Goal: Task Accomplishment & Management: Use online tool/utility

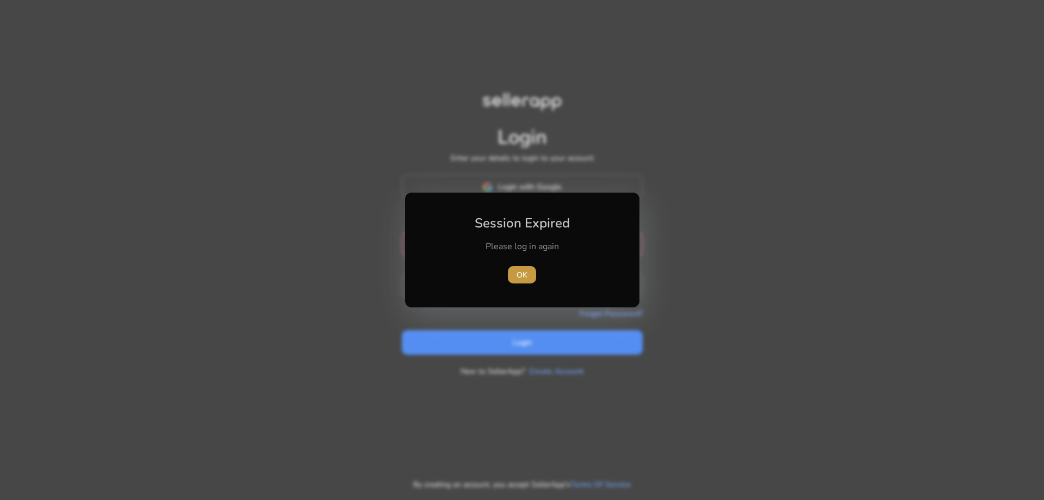
type input "**********"
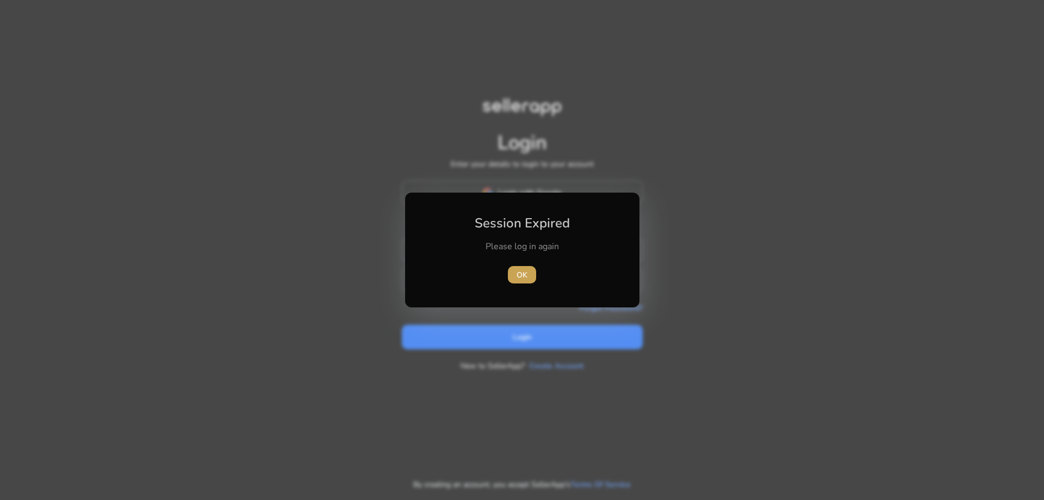
click at [521, 271] on span "OK" at bounding box center [521, 274] width 11 height 11
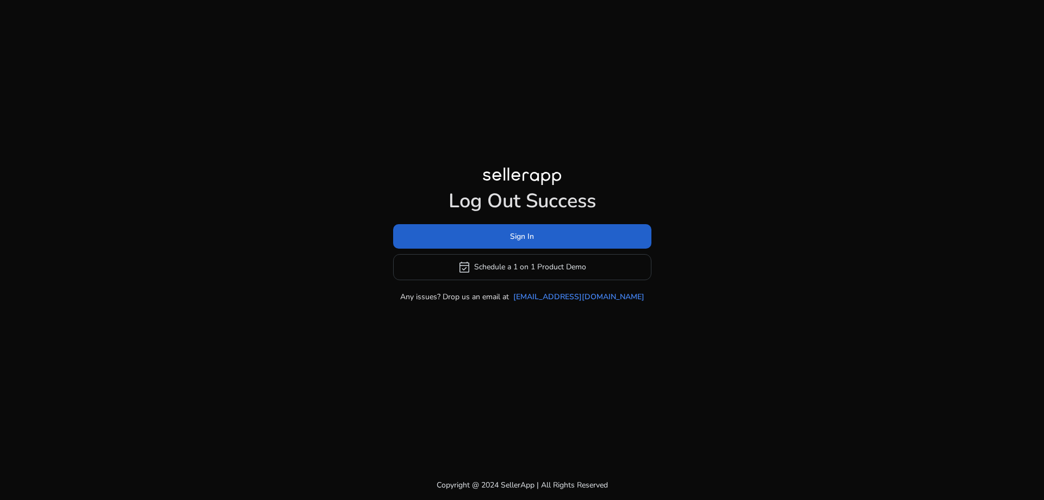
click at [543, 236] on span at bounding box center [522, 236] width 258 height 26
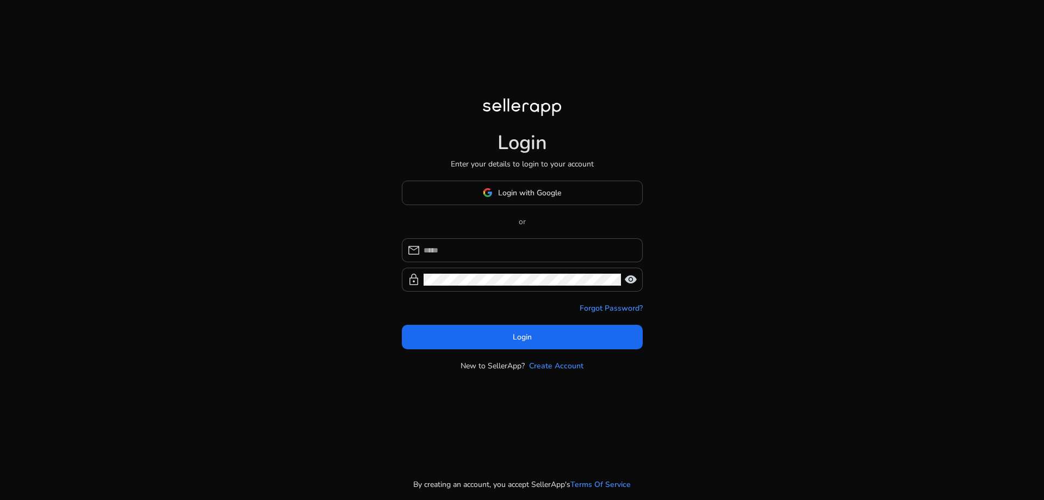
type input "**********"
click at [530, 344] on span at bounding box center [522, 336] width 241 height 26
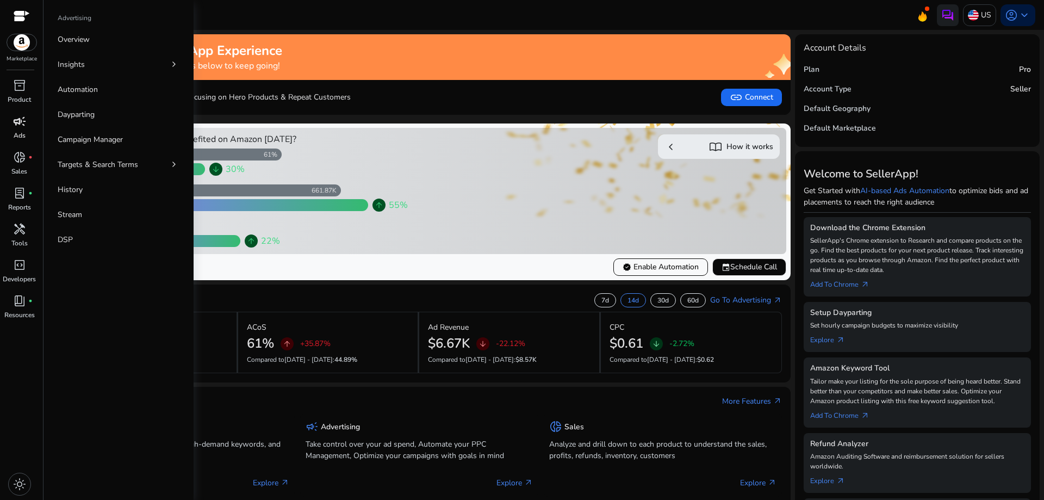
click at [18, 125] on span "campaign" at bounding box center [19, 121] width 13 height 13
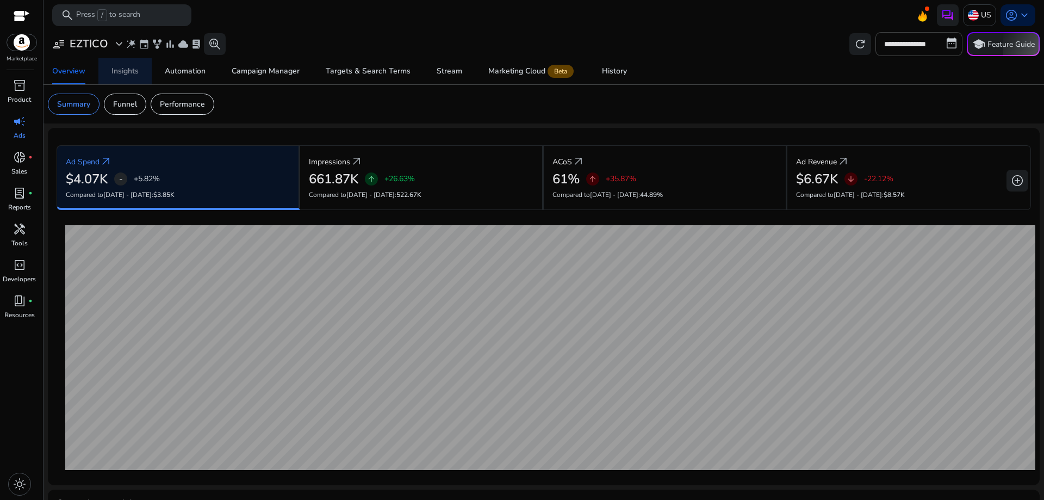
click at [134, 71] on div "Insights" at bounding box center [124, 71] width 27 height 8
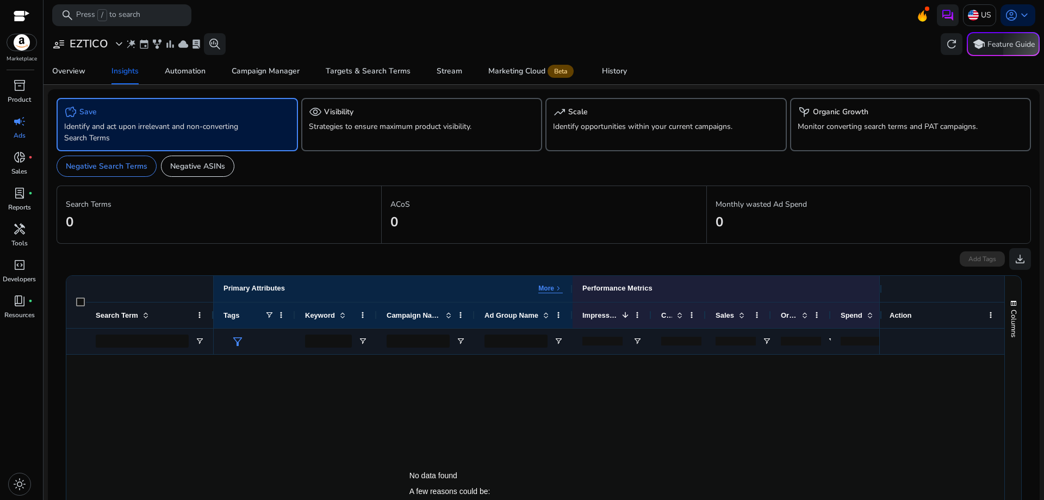
click at [226, 133] on p "Identify and act upon irrelevant and non-converting Search Terms" at bounding box center [158, 132] width 188 height 23
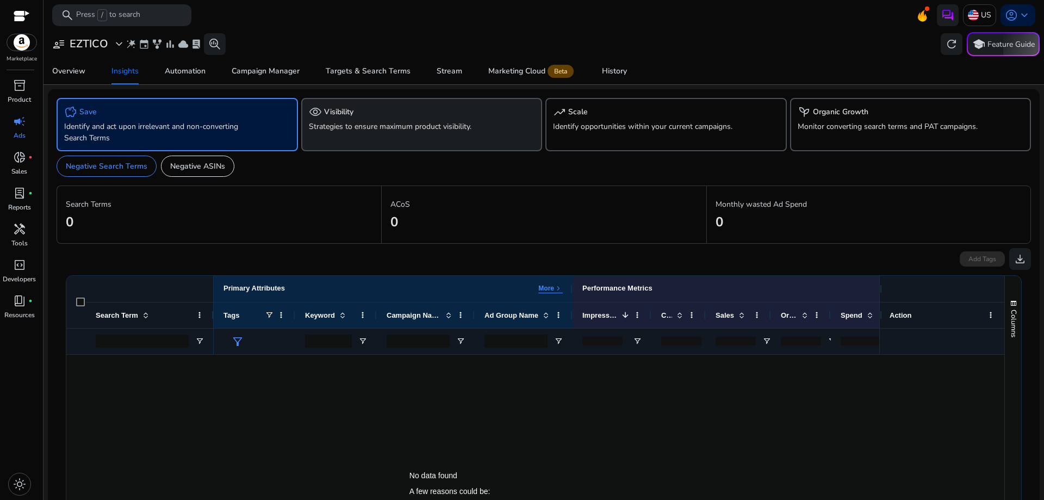
click at [353, 127] on p "Strategies to ensure maximum product visibility." at bounding box center [403, 126] width 188 height 11
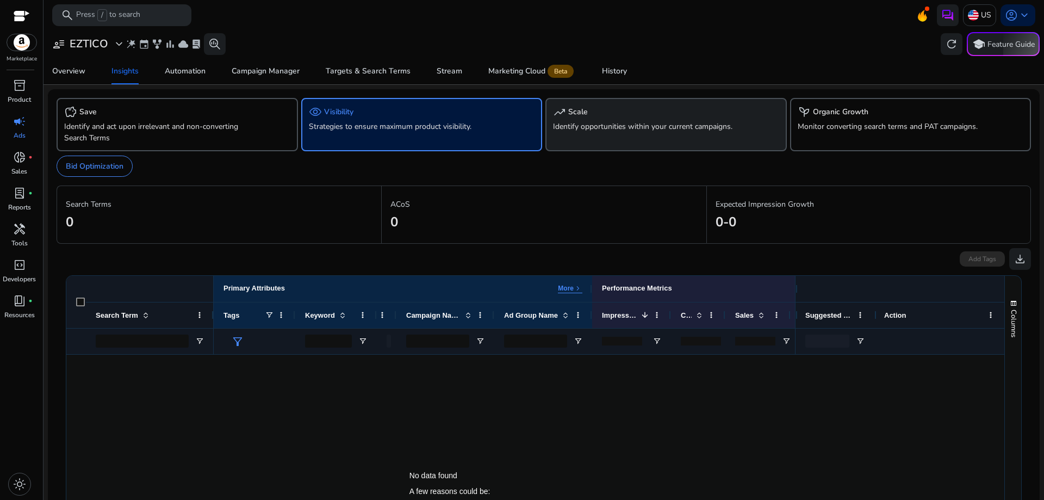
click at [641, 129] on p "Identify opportunities within your current campaigns." at bounding box center [647, 126] width 188 height 11
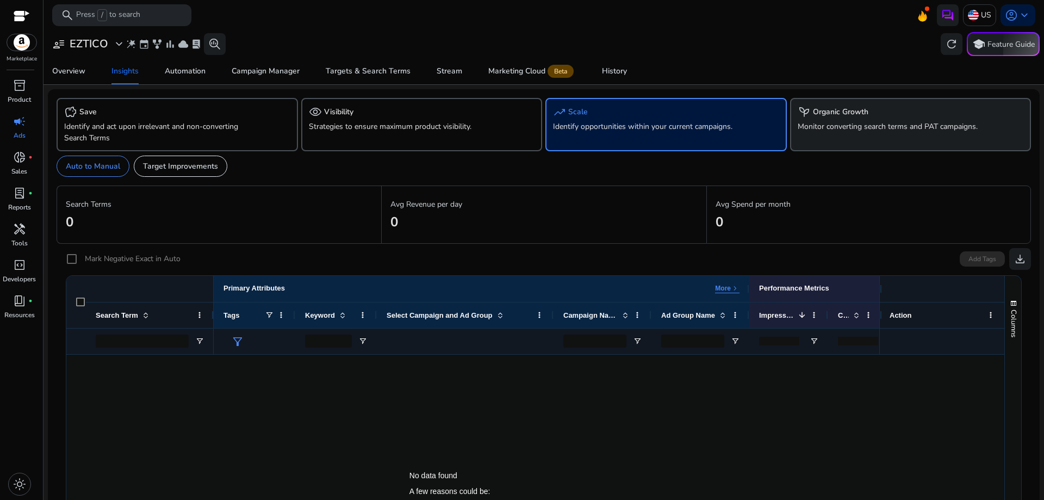
click at [832, 133] on div "psychiatry Organic Growth Monitor converting search terms and PAT campaigns." at bounding box center [910, 124] width 241 height 53
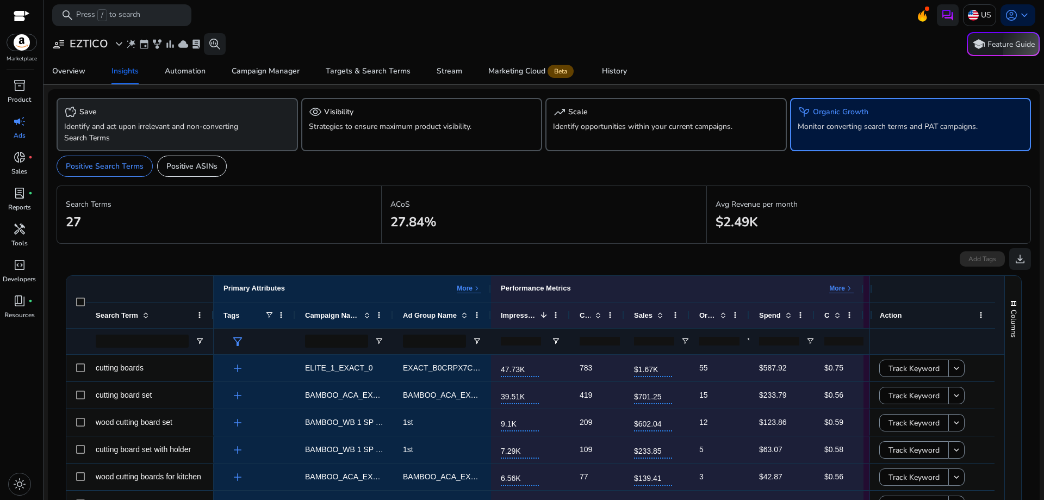
click at [108, 124] on p "Identify and act upon irrelevant and non-converting Search Terms" at bounding box center [158, 132] width 188 height 23
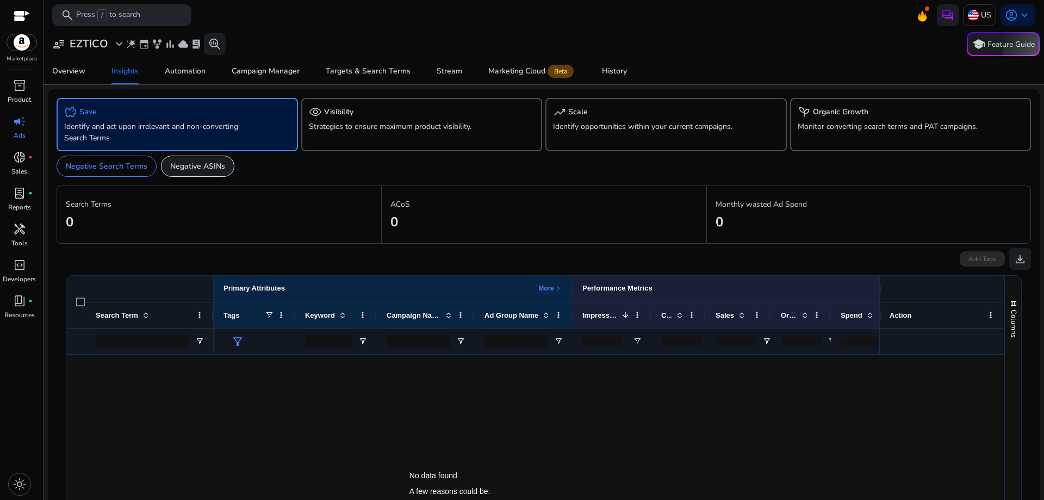
click at [183, 170] on p "Negative ASINs" at bounding box center [197, 165] width 55 height 11
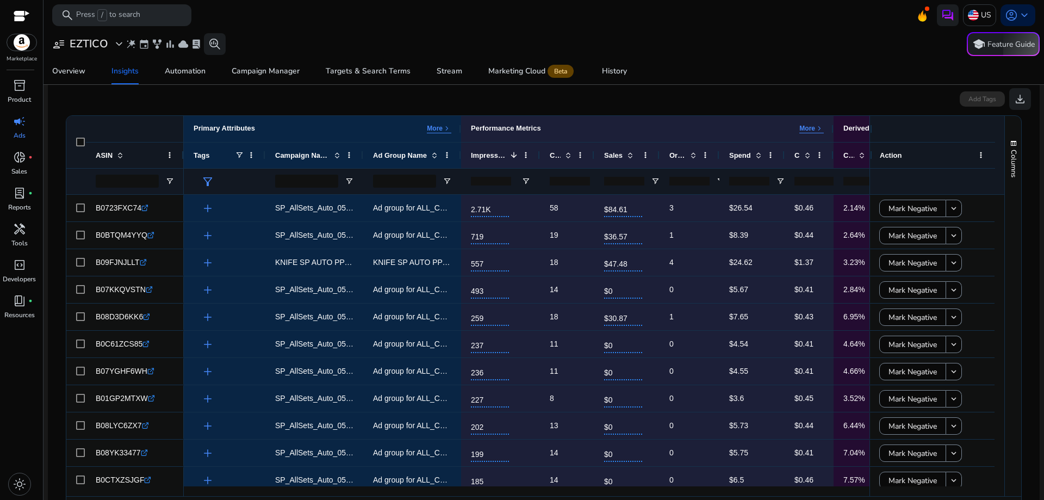
scroll to position [163, 0]
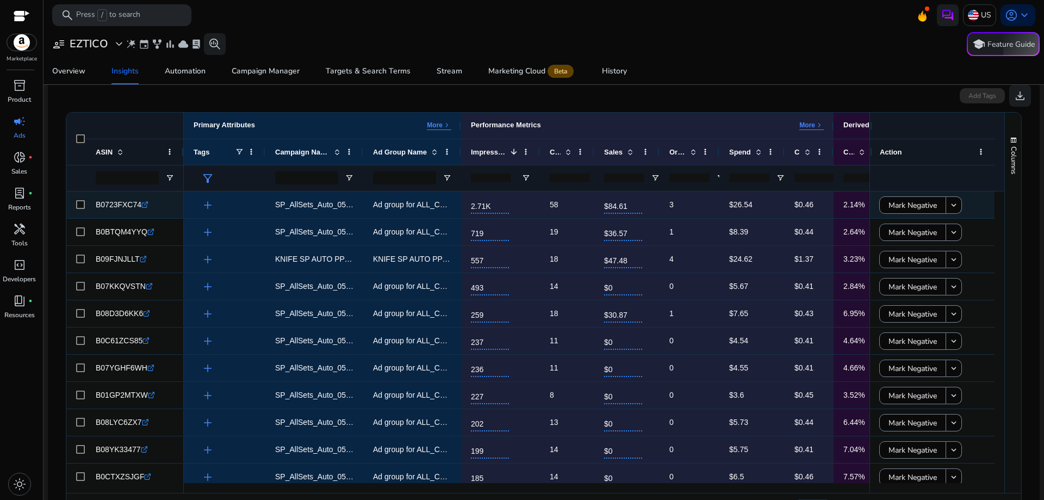
click at [109, 203] on span "B0723FXC74" at bounding box center [119, 204] width 46 height 9
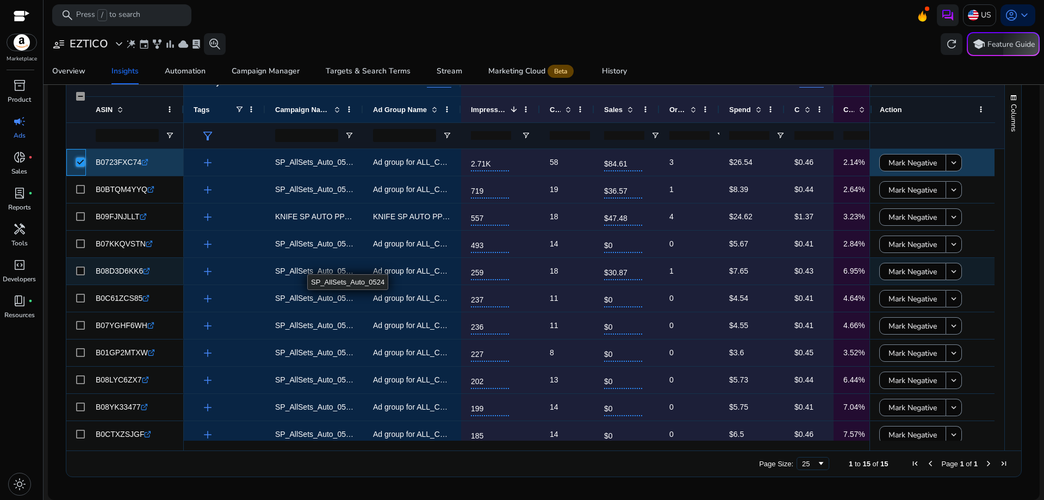
scroll to position [110, 0]
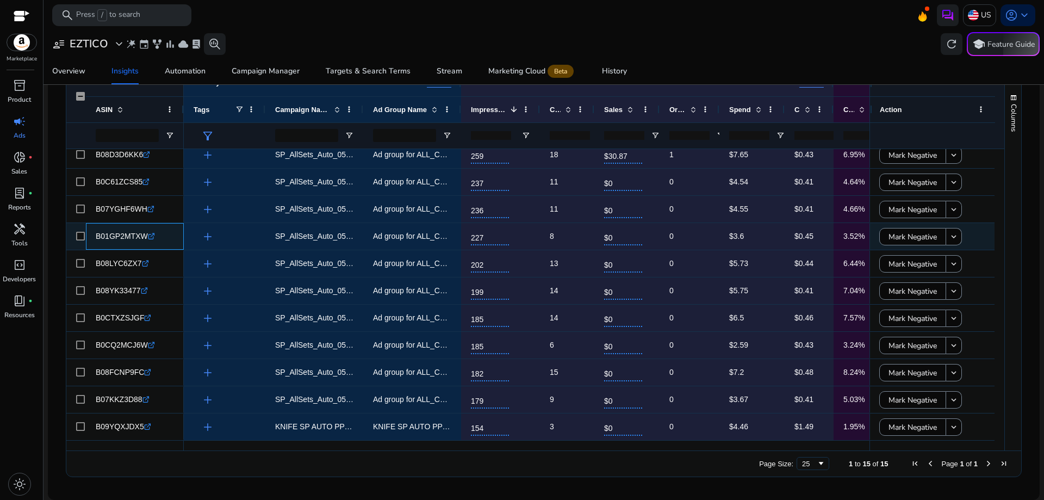
click at [124, 236] on span "B01GP2MTXW" at bounding box center [122, 236] width 52 height 9
click at [150, 235] on icon ".st0{fill:#2c8af8}" at bounding box center [151, 236] width 7 height 7
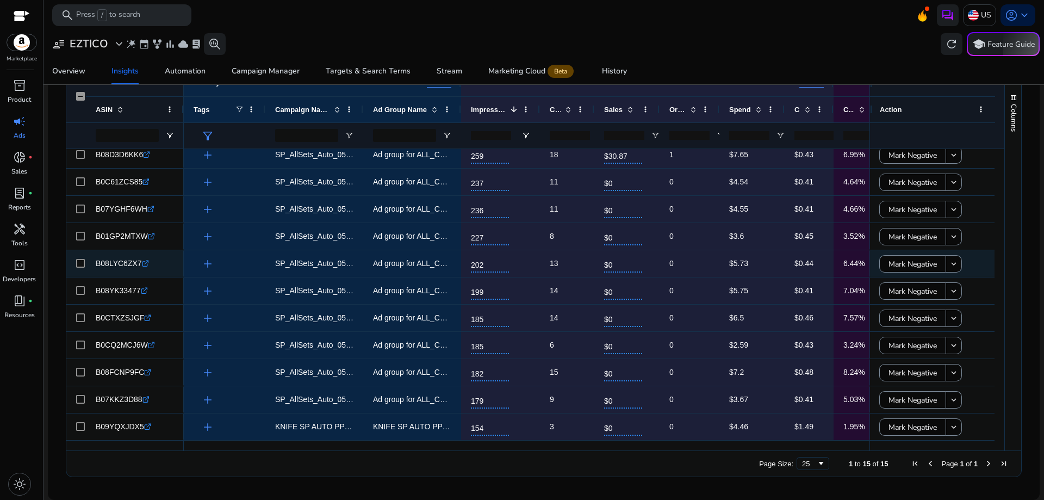
click at [142, 263] on icon ".st0{fill:#2c8af8}" at bounding box center [145, 263] width 7 height 7
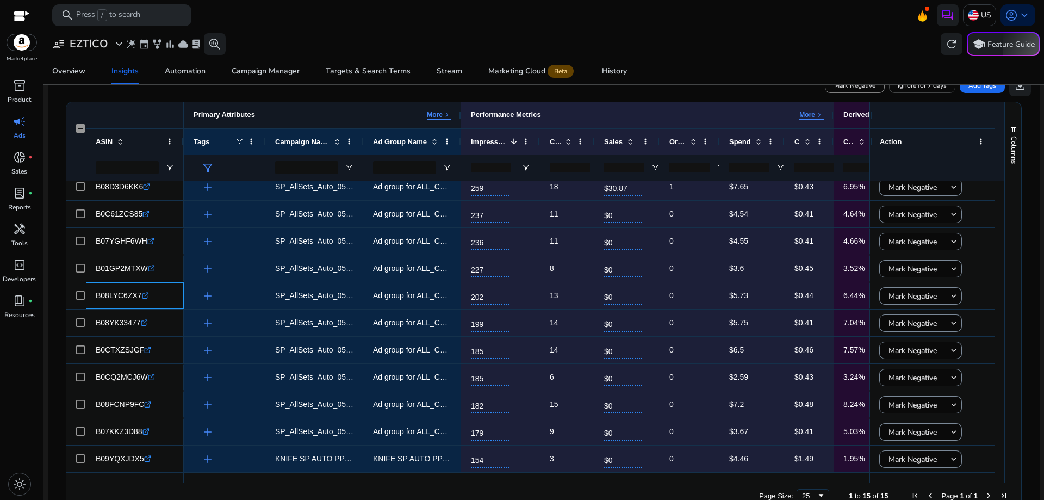
scroll to position [205, 0]
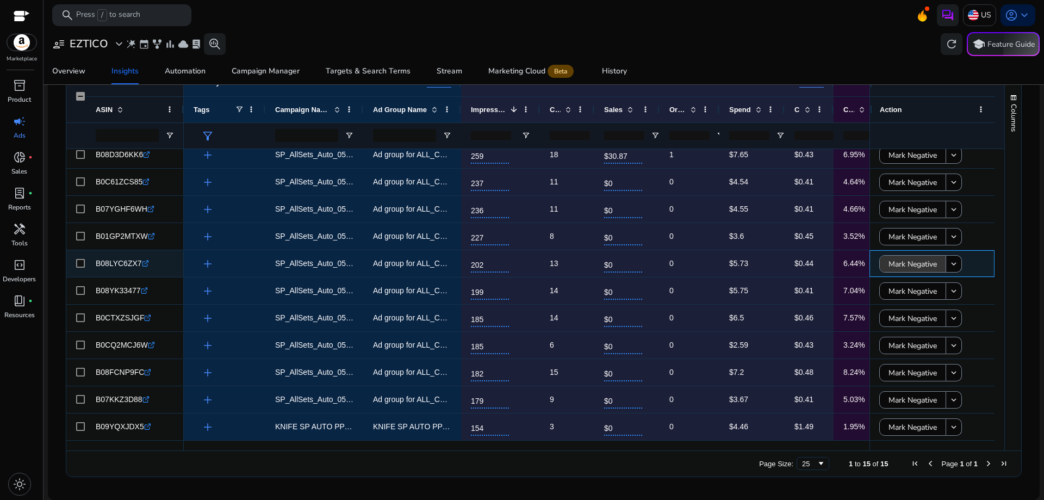
click at [914, 264] on span "Mark Negative" at bounding box center [912, 264] width 48 height 22
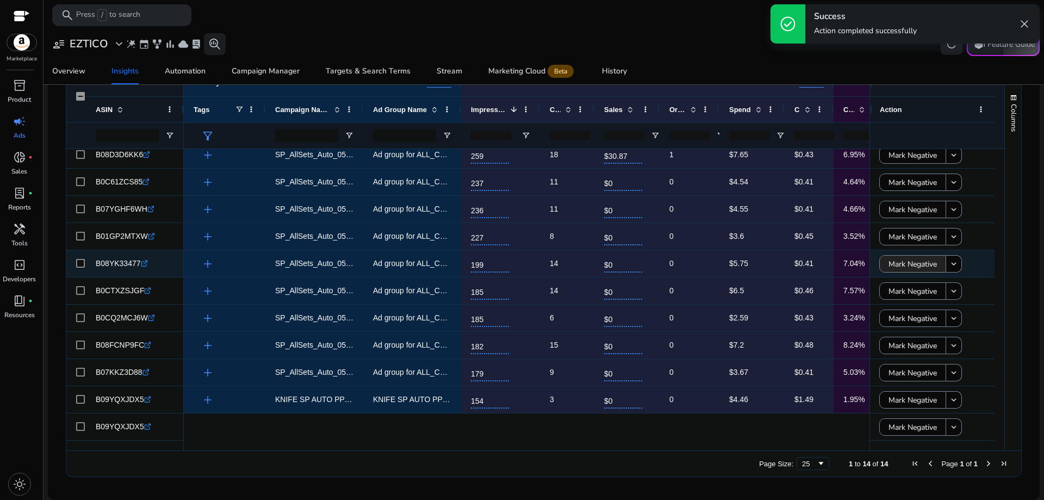
click at [909, 275] on span "Mark Negative" at bounding box center [912, 264] width 48 height 22
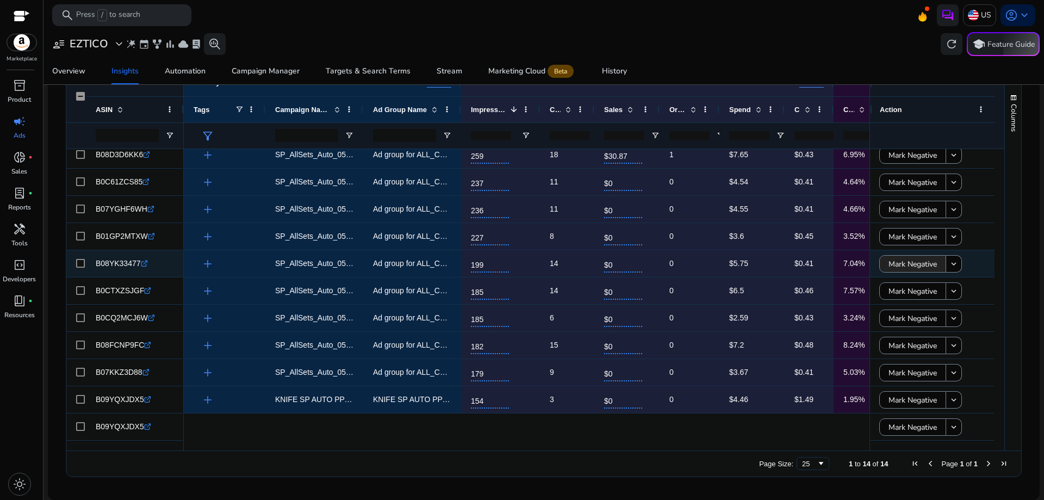
scroll to position [89, 0]
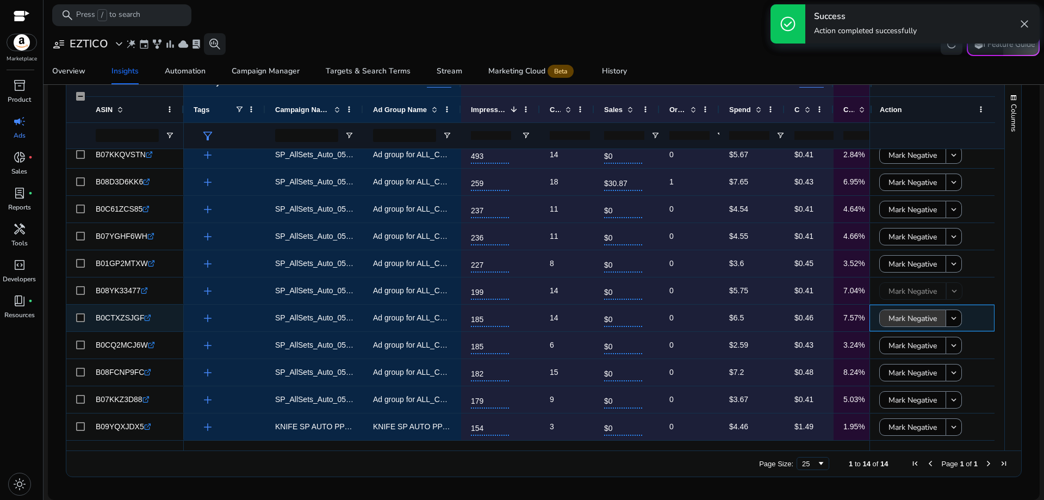
click at [902, 318] on span "Mark Negative" at bounding box center [912, 318] width 48 height 22
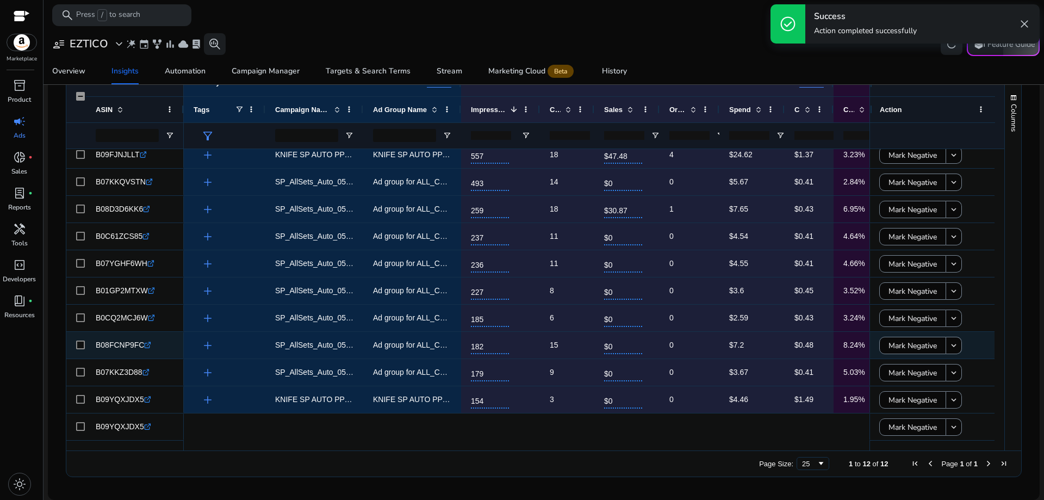
scroll to position [35, 0]
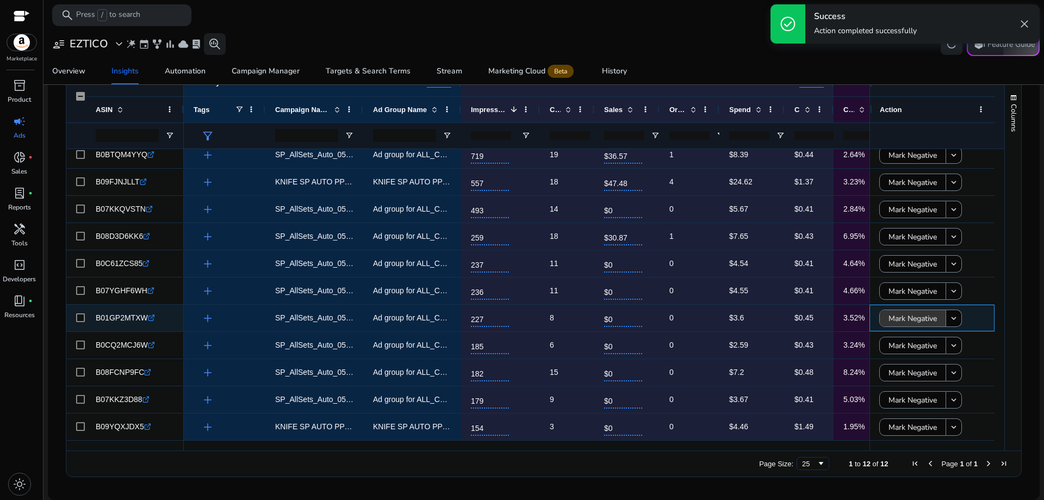
click at [905, 321] on span "Mark Negative" at bounding box center [912, 318] width 48 height 22
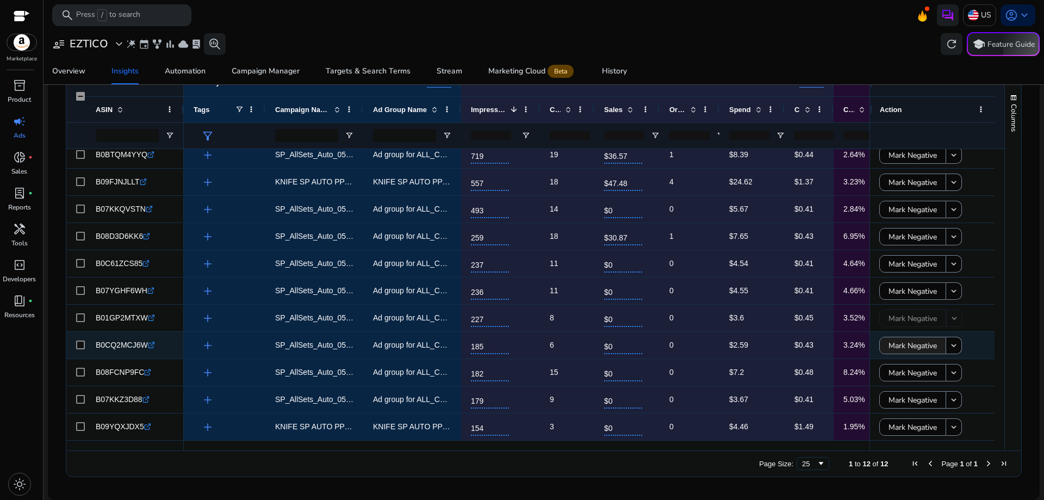
click at [901, 347] on span "Mark Negative" at bounding box center [912, 345] width 48 height 22
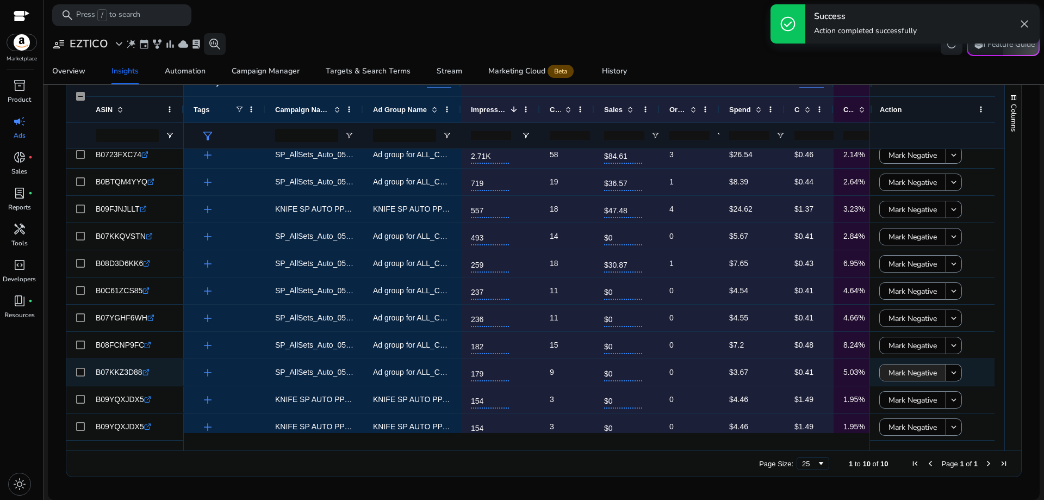
scroll to position [0, 0]
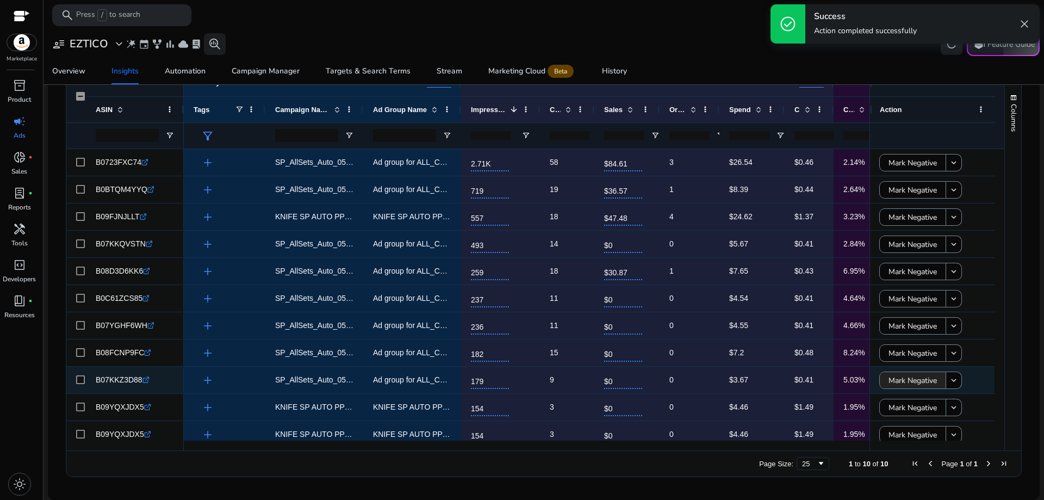
click at [899, 372] on span "Mark Negative" at bounding box center [912, 380] width 48 height 22
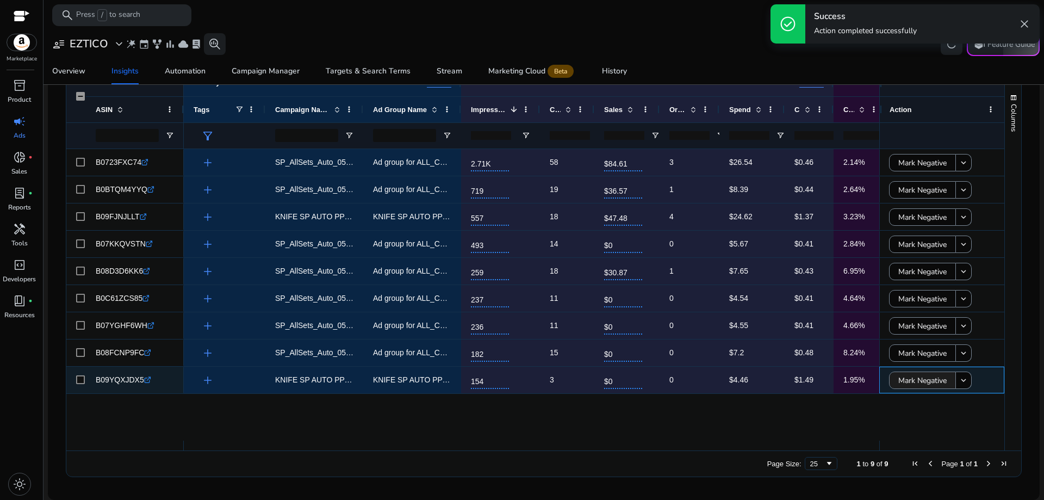
click at [904, 384] on span "Mark Negative" at bounding box center [922, 380] width 48 height 22
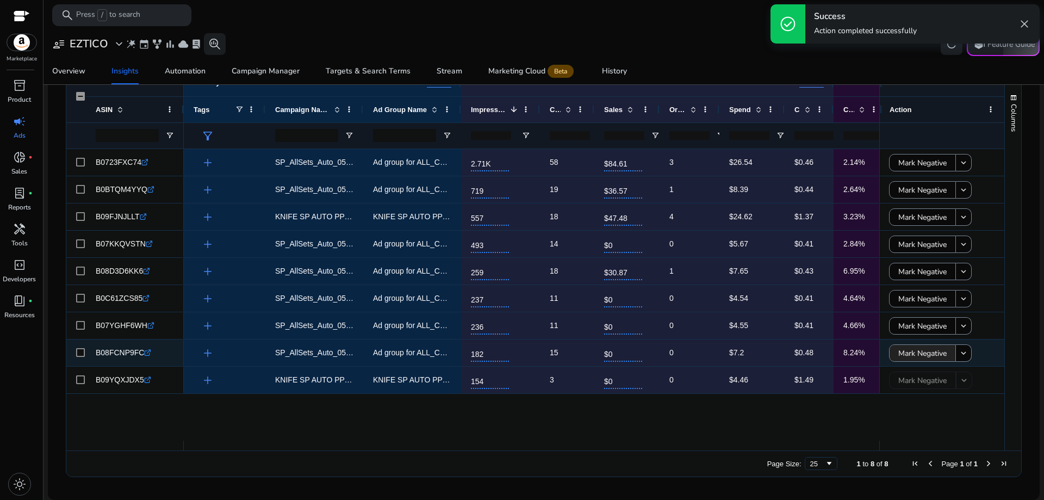
click at [912, 351] on span "Mark Negative" at bounding box center [922, 353] width 48 height 22
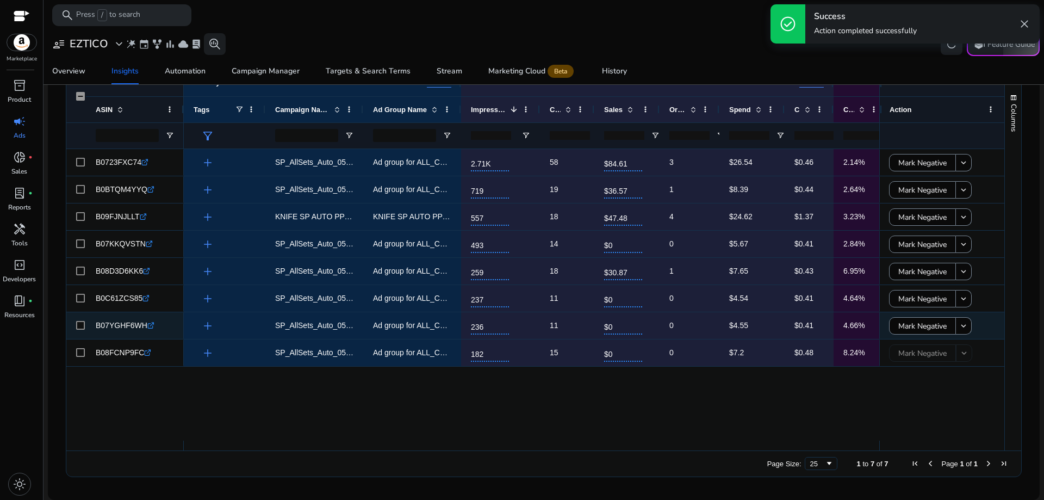
click at [911, 324] on div "Mark Negative keyboard_arrow_down Mark Negative keyboard_arrow_down Mark Negati…" at bounding box center [941, 244] width 125 height 190
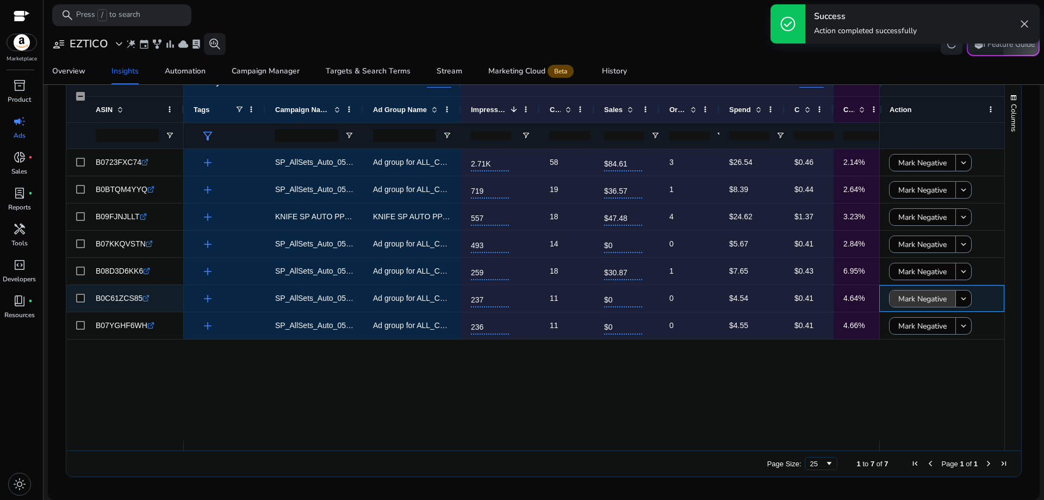
click at [909, 300] on span "Mark Negative" at bounding box center [922, 299] width 48 height 22
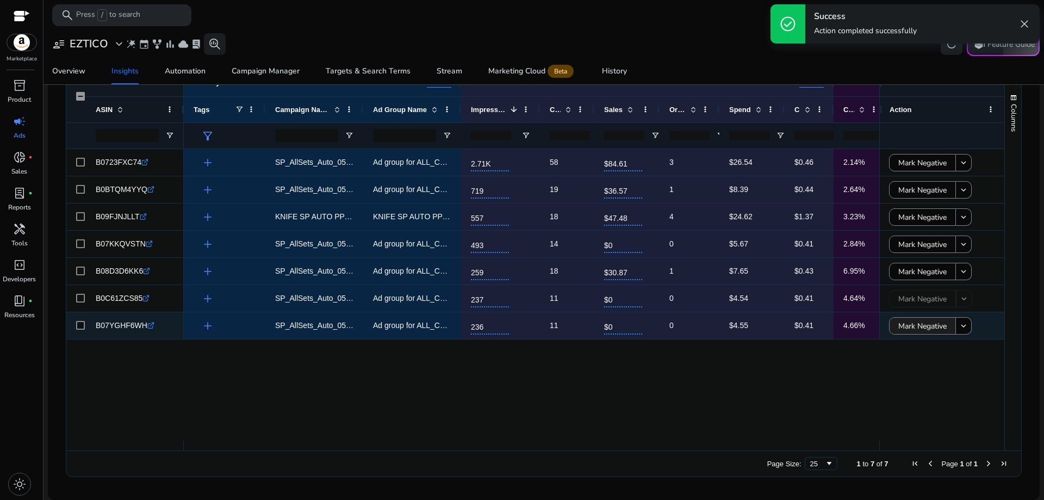
click at [909, 324] on span "Mark Negative" at bounding box center [922, 326] width 48 height 22
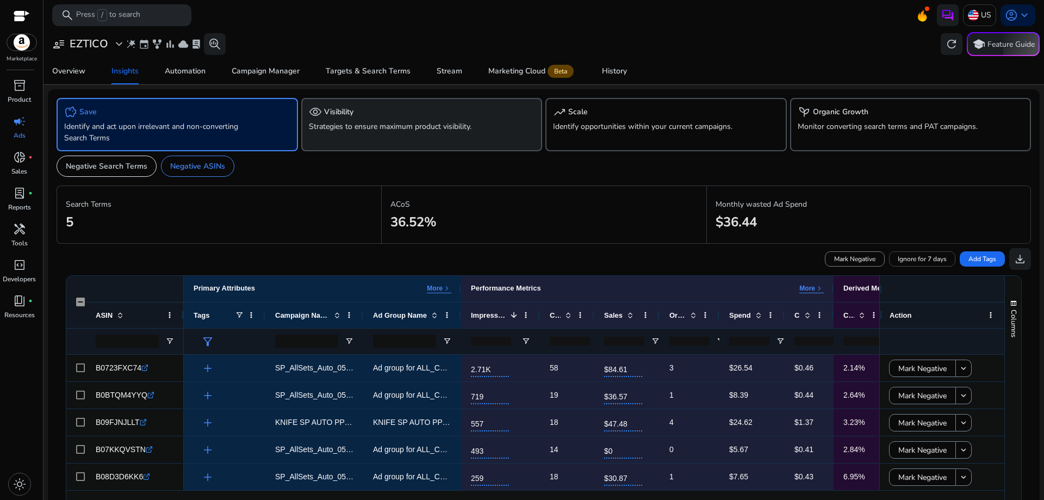
click at [333, 123] on p "Strategies to ensure maximum product visibility." at bounding box center [403, 126] width 188 height 11
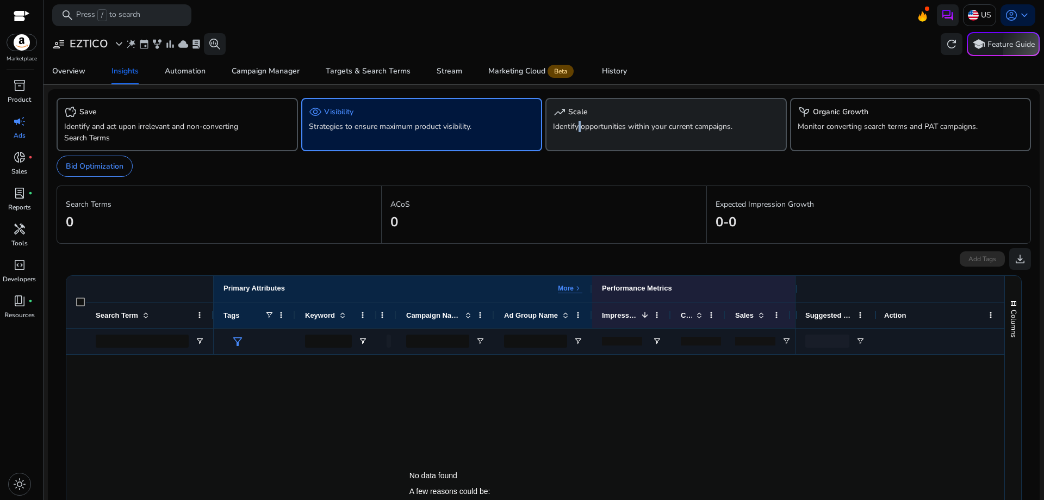
click at [577, 121] on div "trending_up Scale Identify opportunities within your current campaigns." at bounding box center [665, 124] width 241 height 53
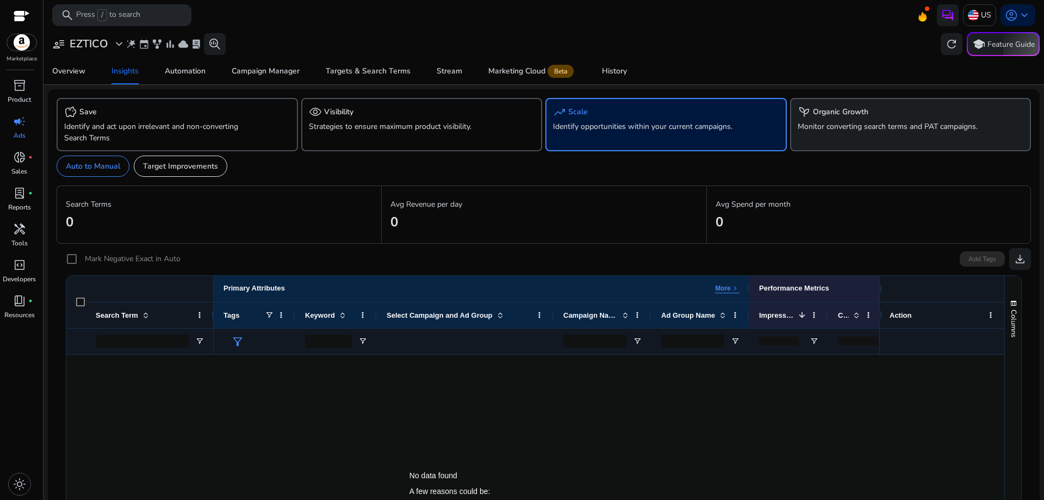
click at [805, 124] on p "Monitor converting search terms and PAT campaigns." at bounding box center [891, 126] width 188 height 11
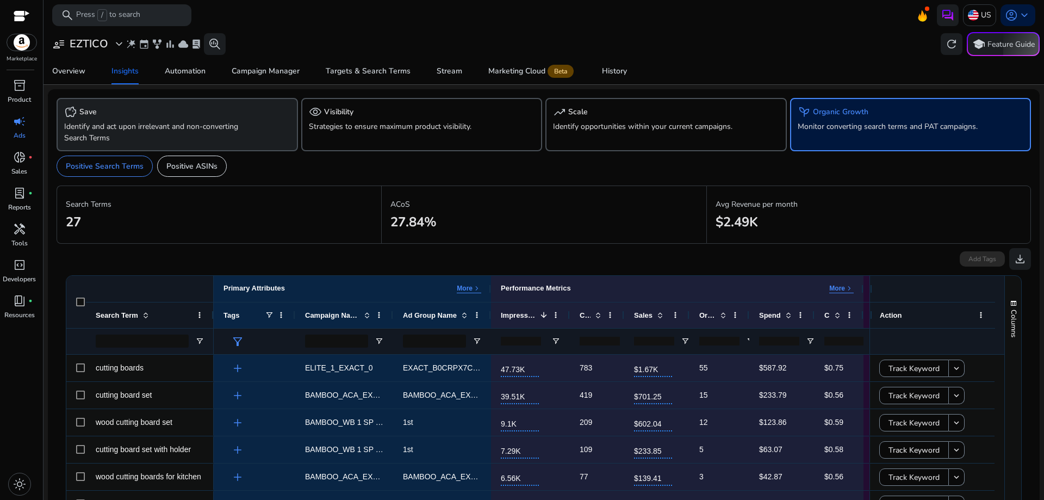
click at [136, 136] on p "Identify and act upon irrelevant and non-converting Search Terms" at bounding box center [158, 132] width 188 height 23
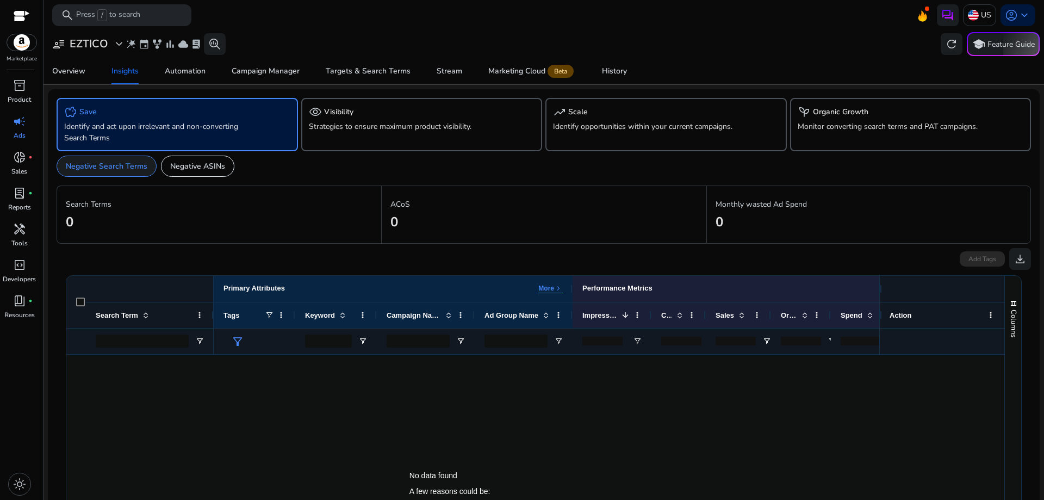
click at [103, 169] on p "Negative Search Terms" at bounding box center [107, 165] width 82 height 11
click at [197, 73] on div "Automation" at bounding box center [185, 71] width 41 height 8
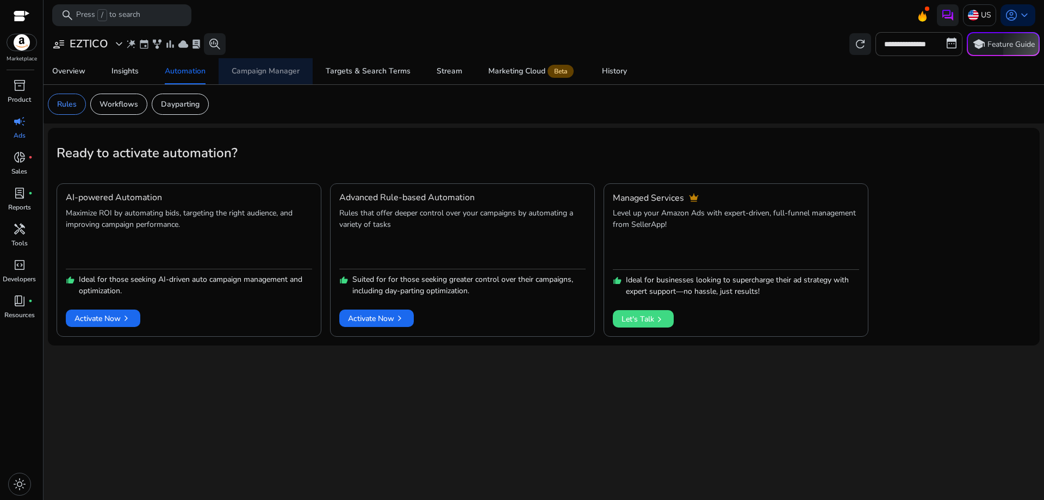
click at [288, 67] on div "Campaign Manager" at bounding box center [266, 71] width 68 height 8
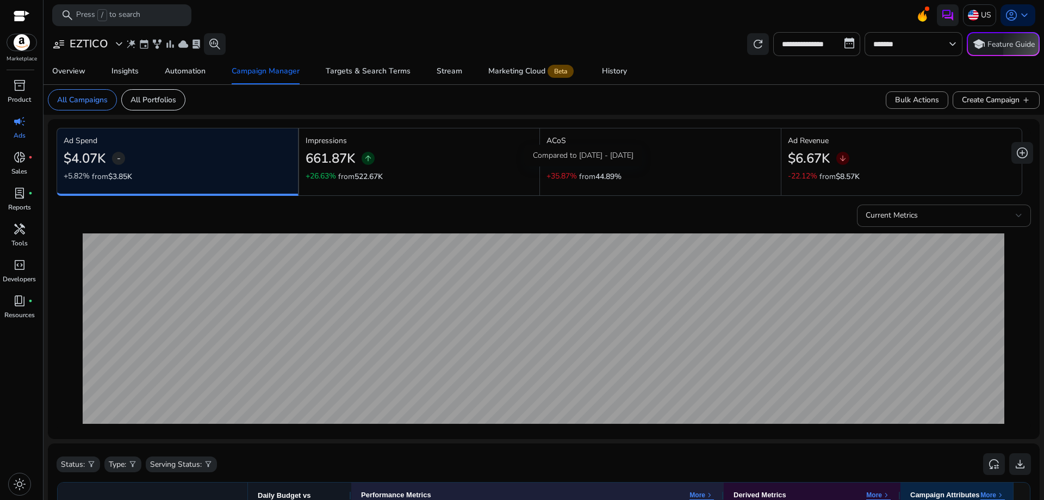
click at [604, 179] on span "44.89%" at bounding box center [608, 176] width 26 height 10
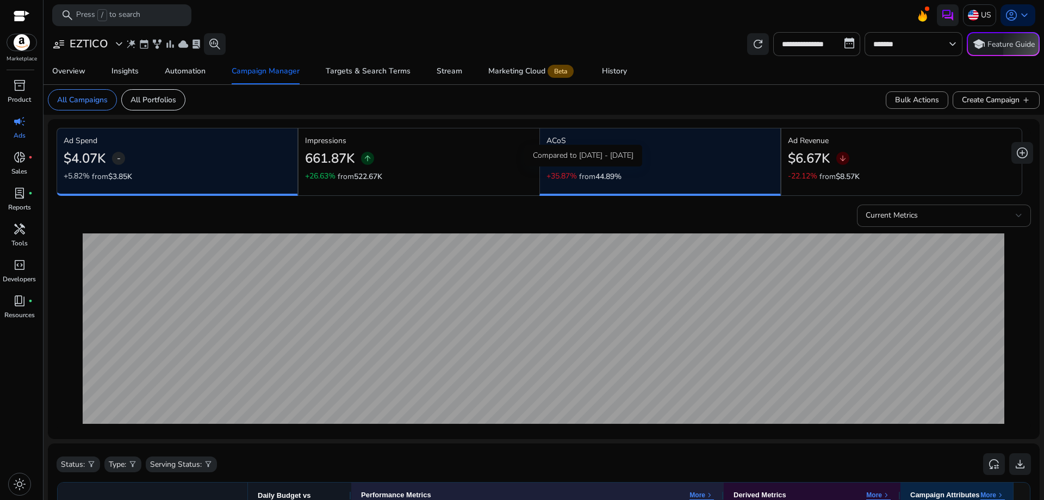
click at [582, 178] on p "from 44.89%" at bounding box center [600, 176] width 42 height 11
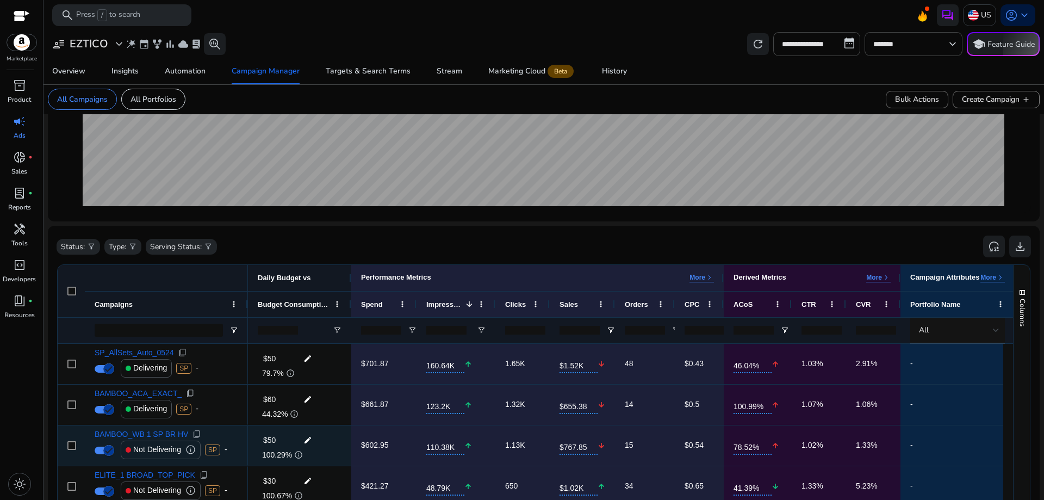
scroll to position [403, 0]
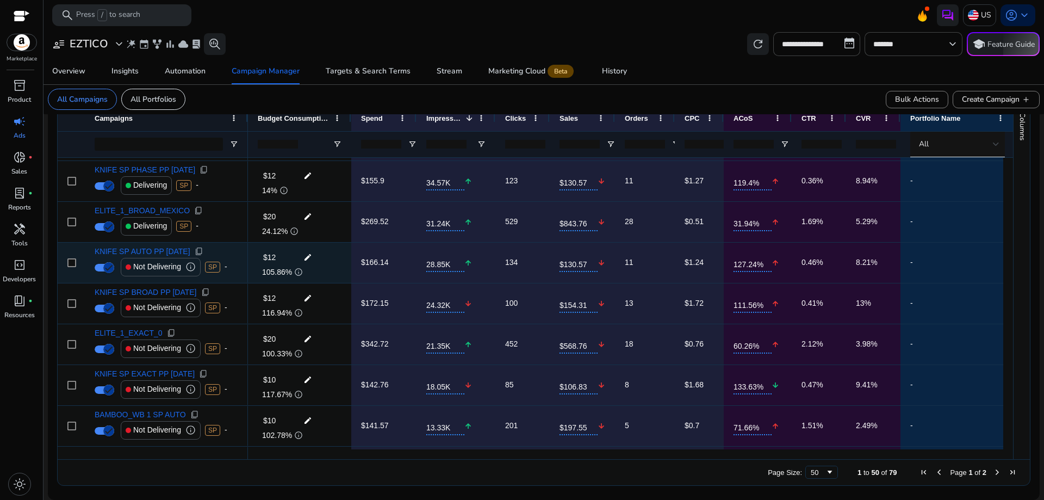
scroll to position [217, 0]
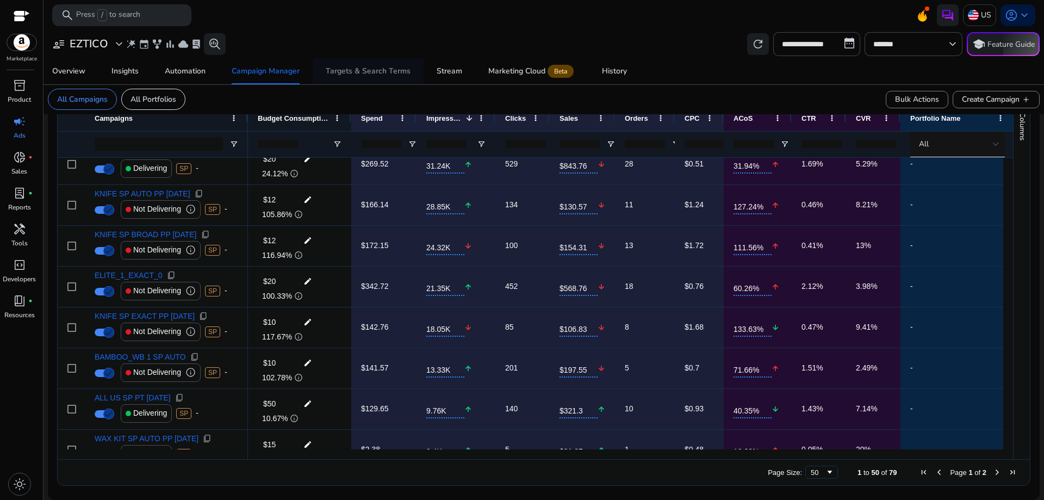
click at [344, 71] on div "Targets & Search Terms" at bounding box center [368, 71] width 85 height 8
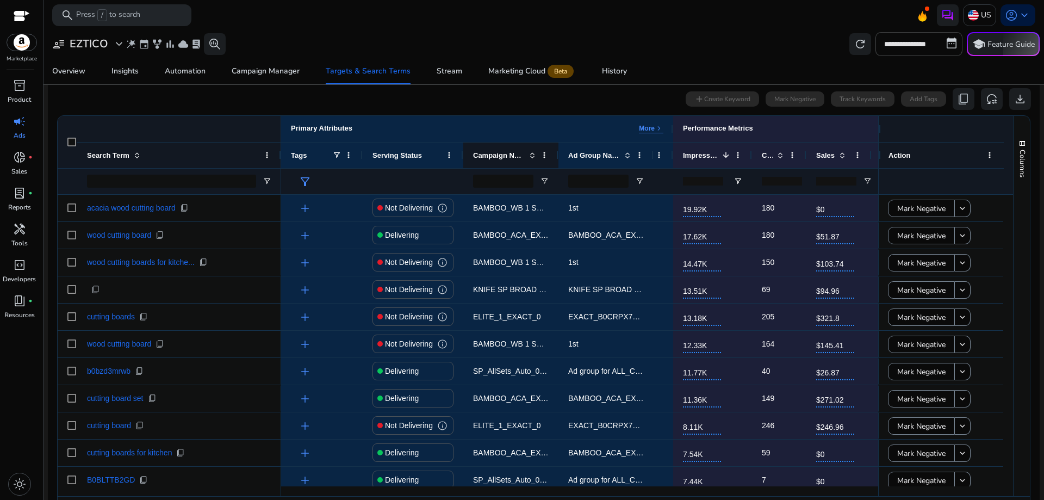
scroll to position [54, 0]
click at [440, 71] on div "Stream" at bounding box center [449, 71] width 26 height 8
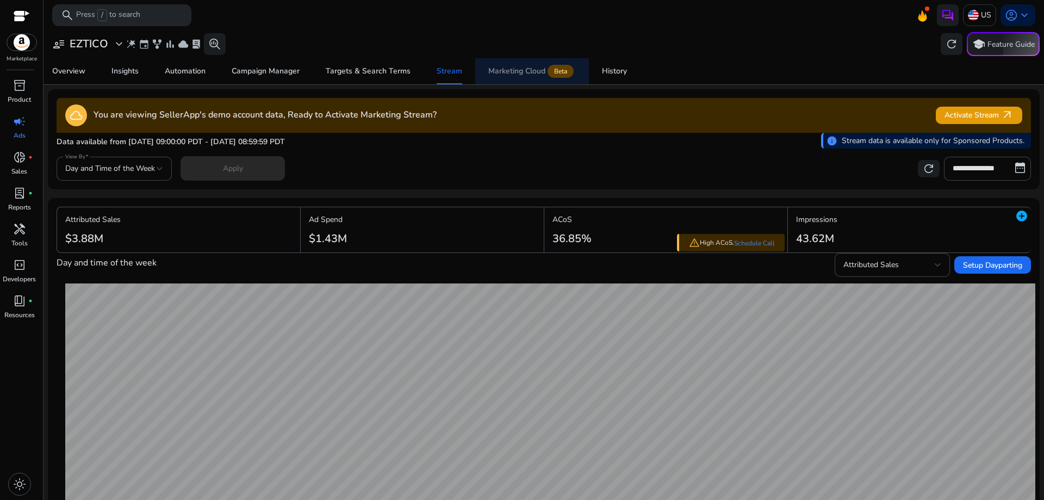
click at [518, 74] on div "Marketing Cloud Beta" at bounding box center [532, 71] width 88 height 9
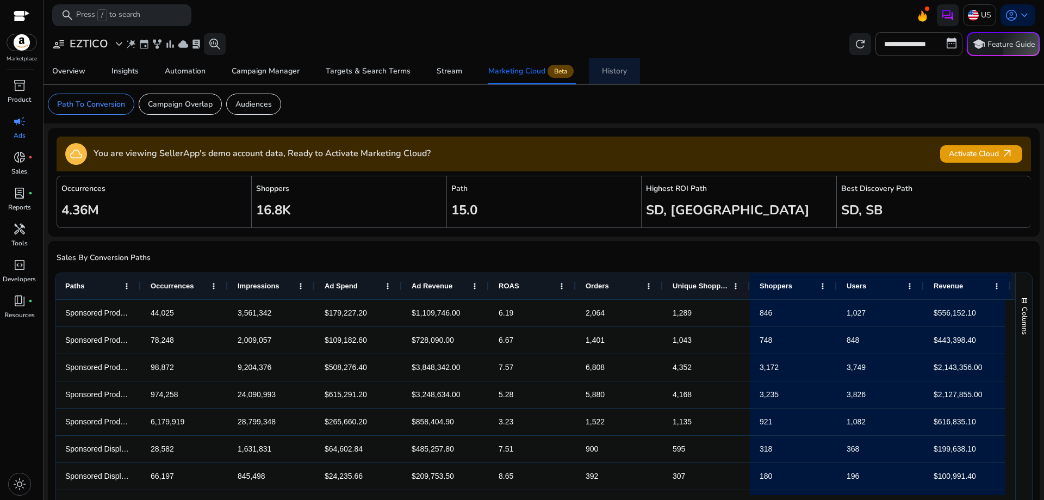
click at [605, 71] on div "History" at bounding box center [614, 71] width 25 height 8
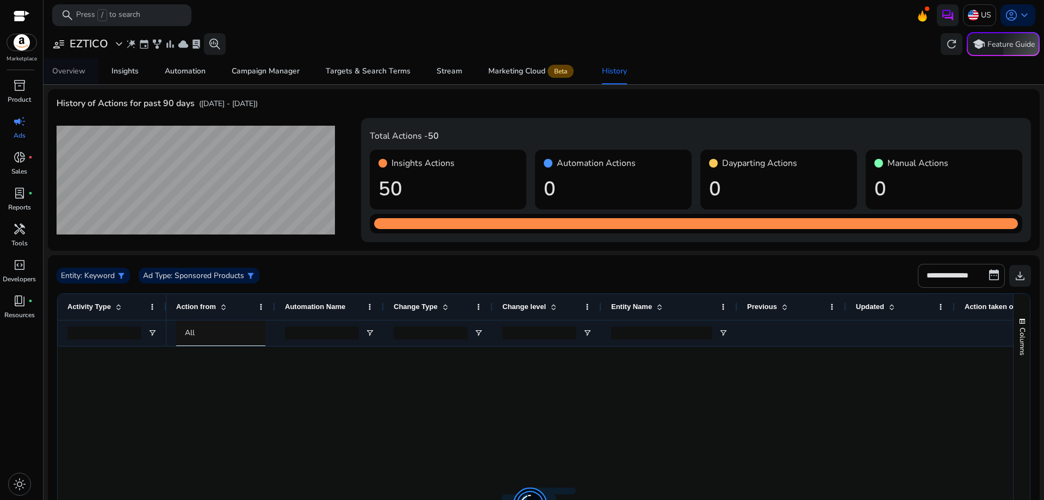
click at [67, 73] on div "Overview" at bounding box center [68, 71] width 33 height 8
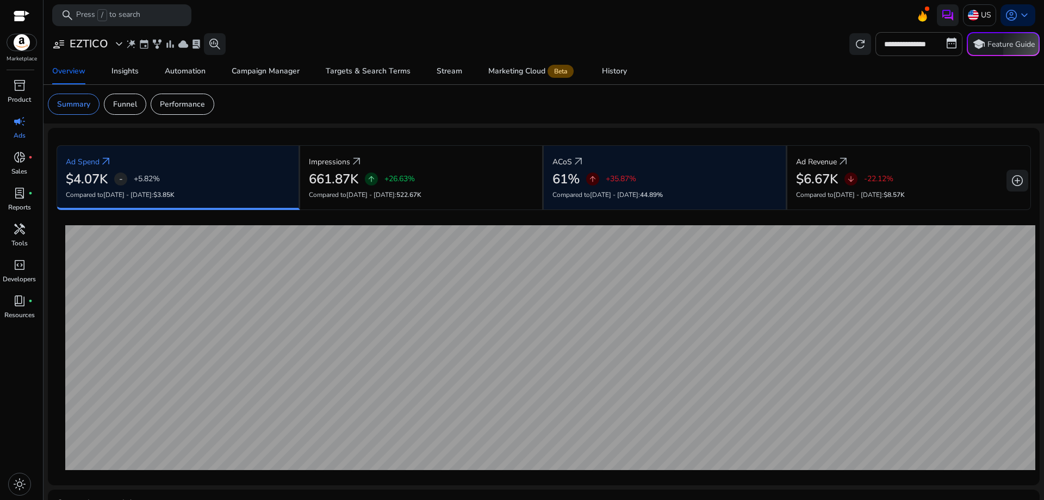
click at [582, 177] on div "61% arrow_upward +35.87%" at bounding box center [664, 179] width 224 height 16
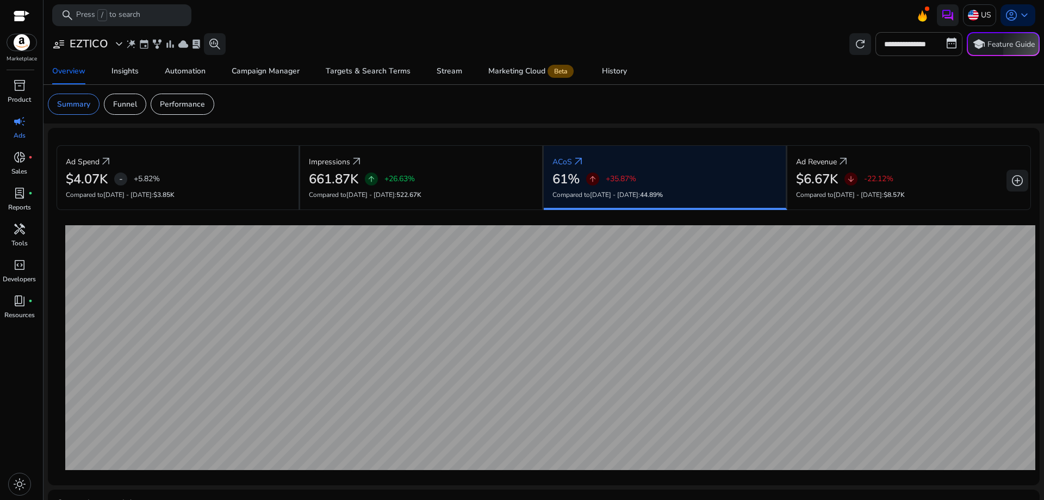
click at [608, 184] on div "arrow_upward +35.87%" at bounding box center [611, 178] width 50 height 13
click at [597, 174] on div "arrow_upward +35.87%" at bounding box center [611, 178] width 50 height 13
click at [564, 160] on p "ACoS" at bounding box center [562, 161] width 20 height 11
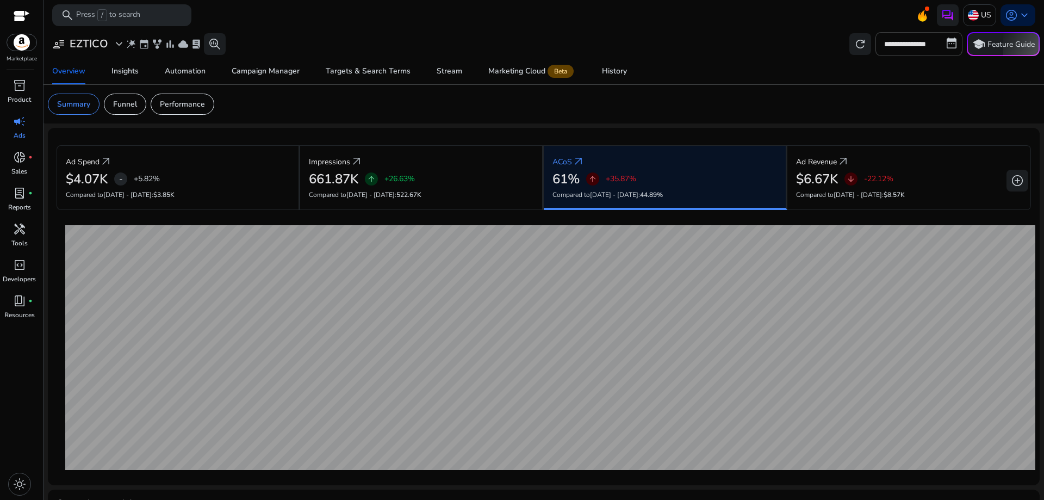
click at [564, 160] on p "ACoS" at bounding box center [562, 161] width 20 height 11
click at [167, 105] on p "Performance" at bounding box center [182, 103] width 45 height 11
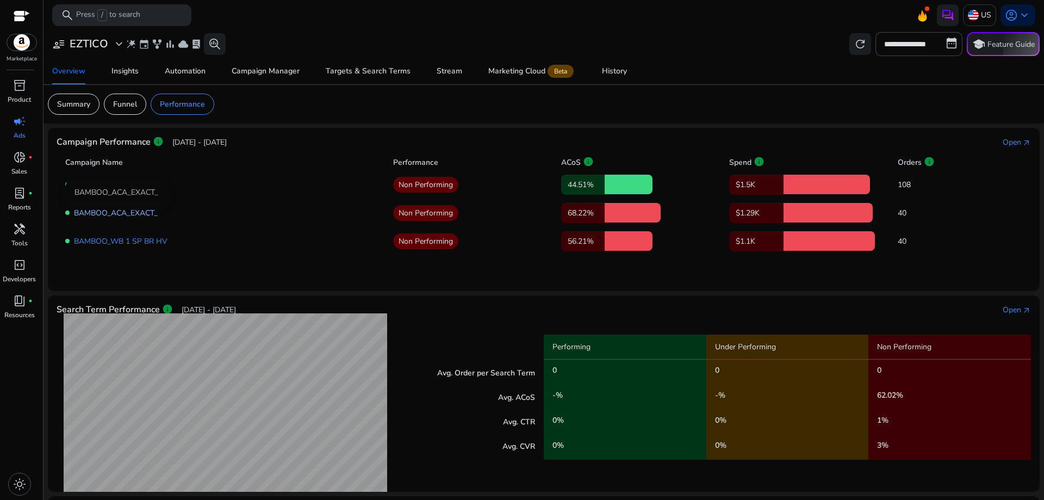
click at [147, 217] on link "BAMBOO_ACA_EXACT_" at bounding box center [116, 213] width 84 height 10
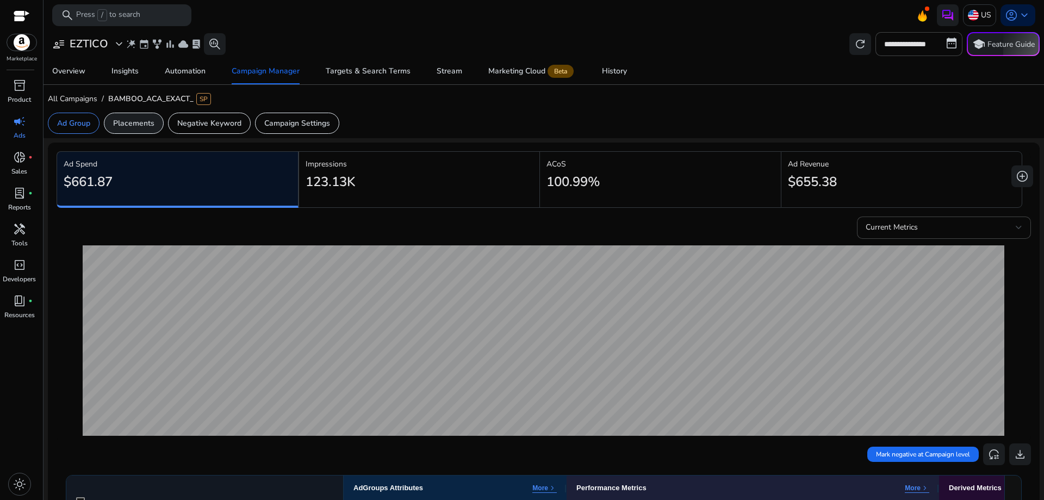
click at [142, 128] on p "Placements" at bounding box center [133, 122] width 41 height 11
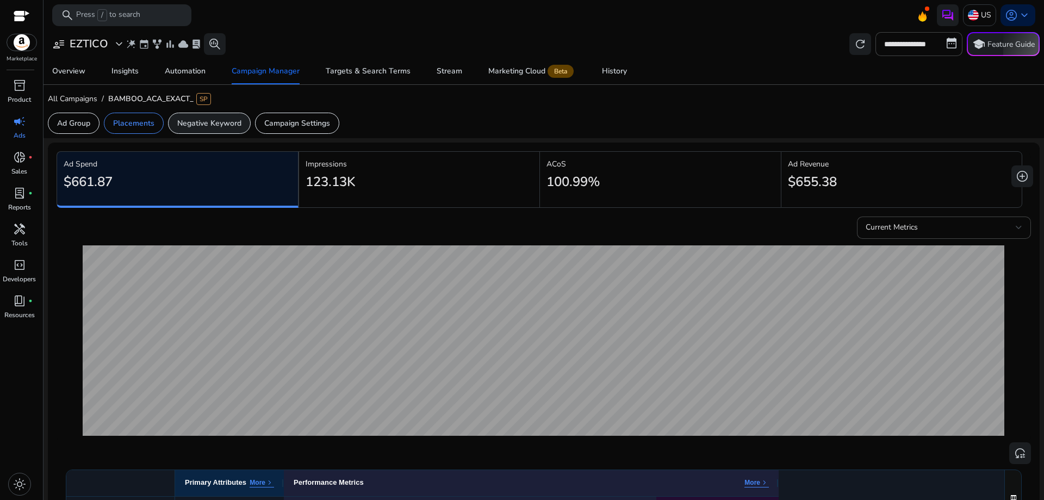
click at [196, 122] on p "Negative Keyword" at bounding box center [209, 122] width 64 height 11
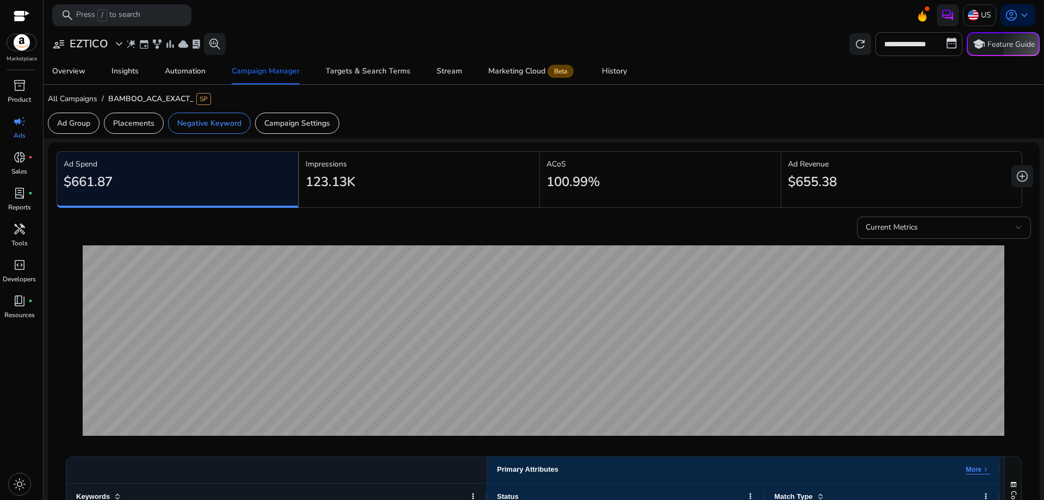
click at [564, 179] on h2 "100.99%" at bounding box center [572, 182] width 53 height 16
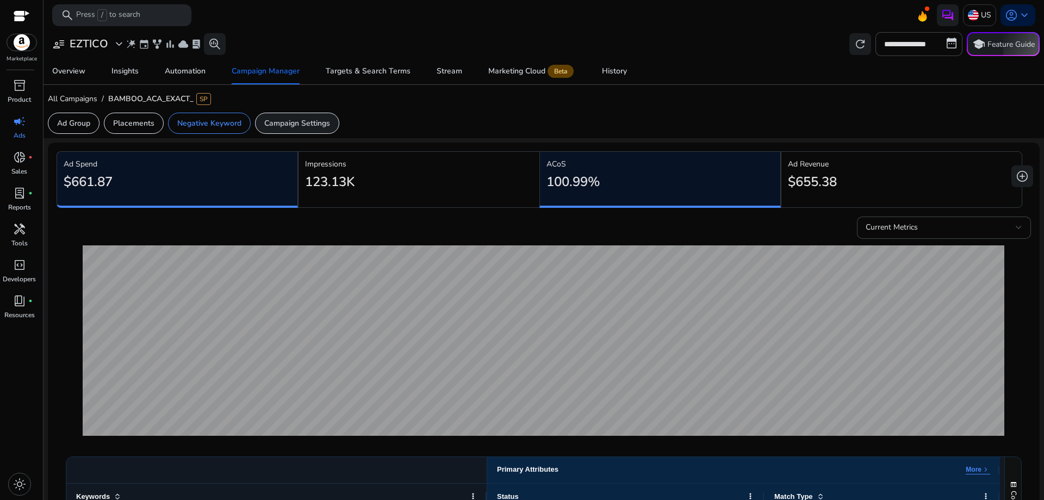
click at [276, 121] on p "Campaign Settings" at bounding box center [297, 122] width 66 height 11
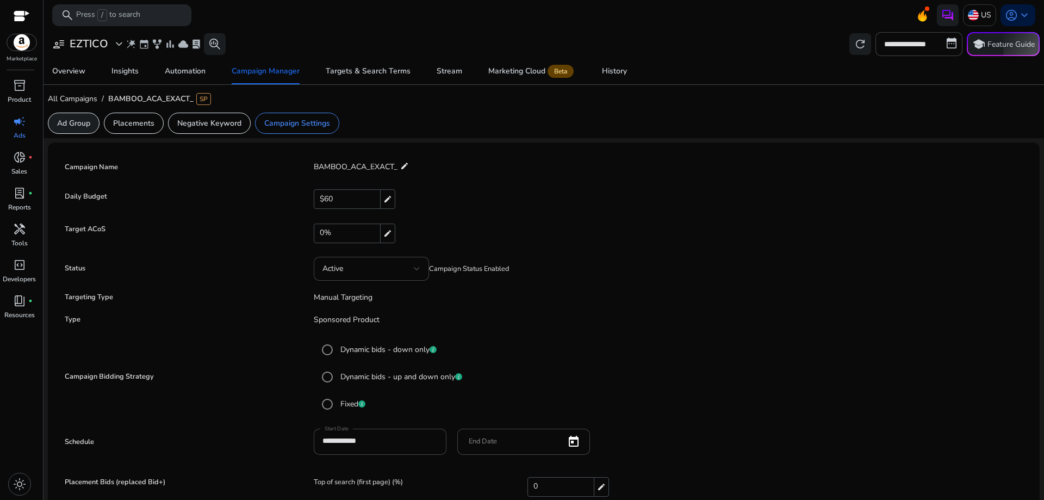
click at [70, 122] on p "Ad Group" at bounding box center [73, 122] width 33 height 11
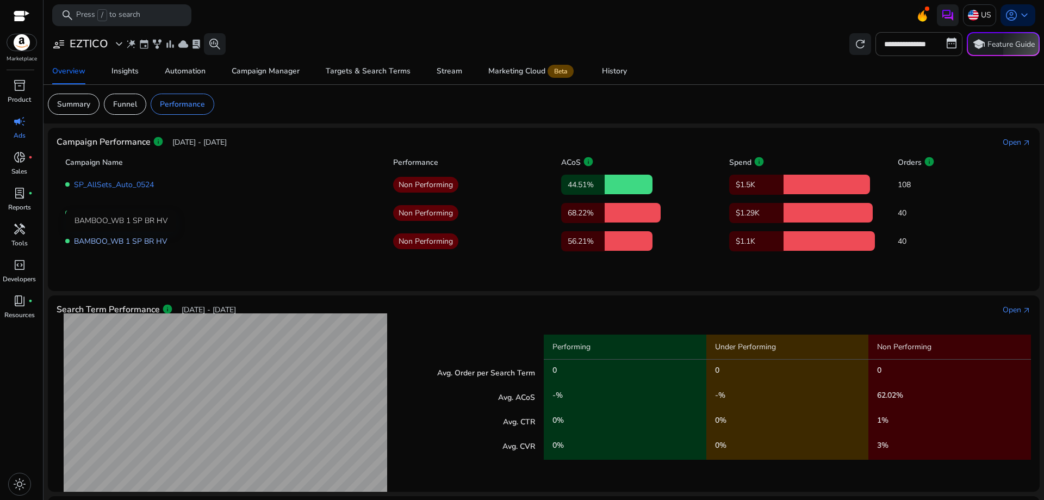
click at [140, 238] on link "BAMBOO_WB 1 SP BR HV" at bounding box center [120, 241] width 93 height 10
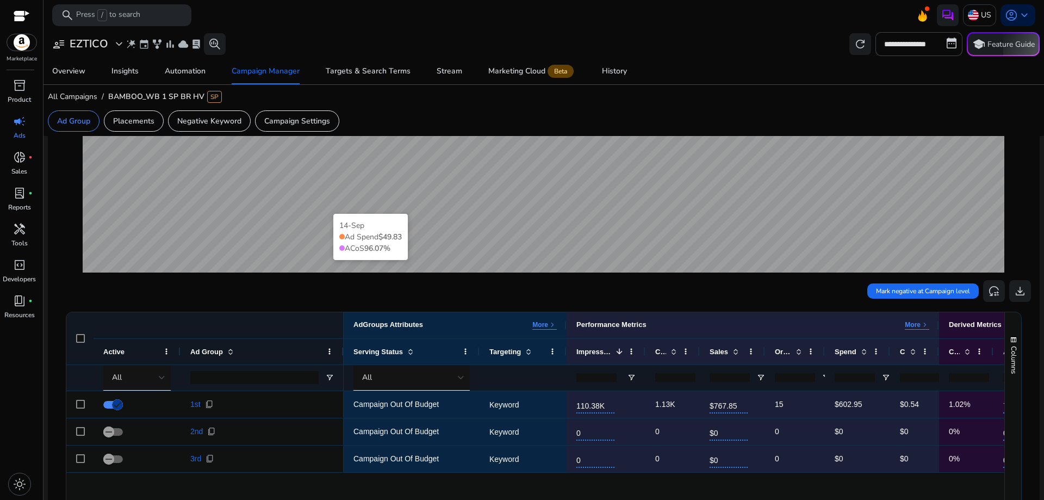
scroll to position [326, 0]
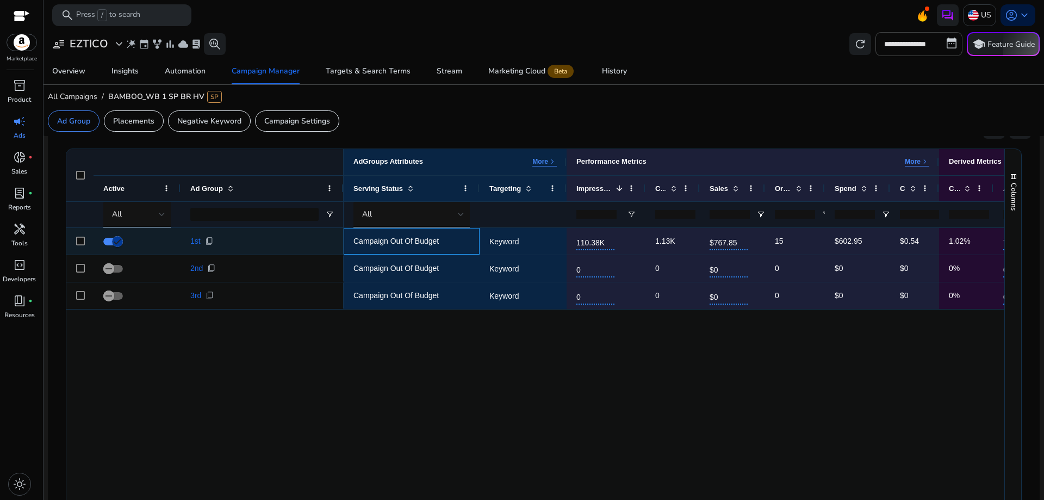
click at [394, 243] on span "Campaign Out Of Budget" at bounding box center [395, 240] width 85 height 9
click at [191, 238] on span "1st" at bounding box center [195, 241] width 10 height 8
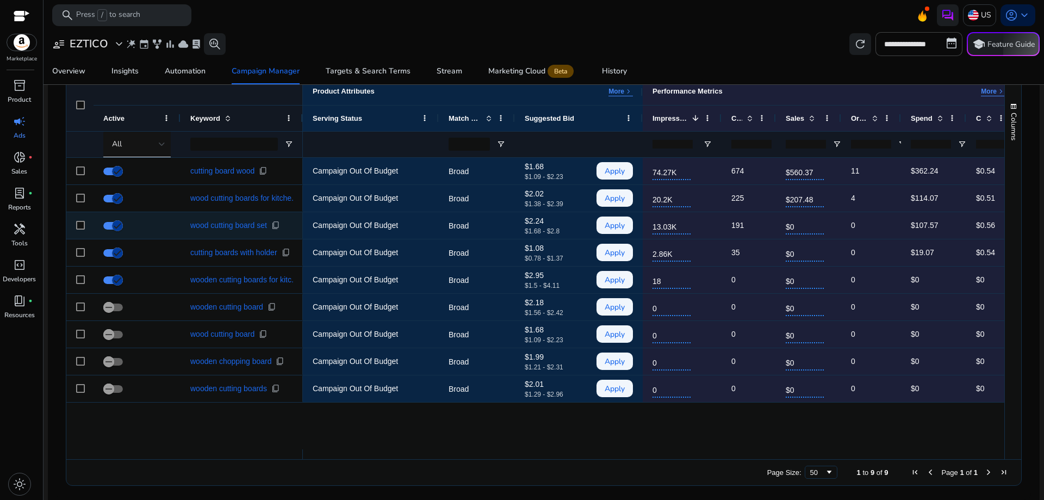
scroll to position [445, 0]
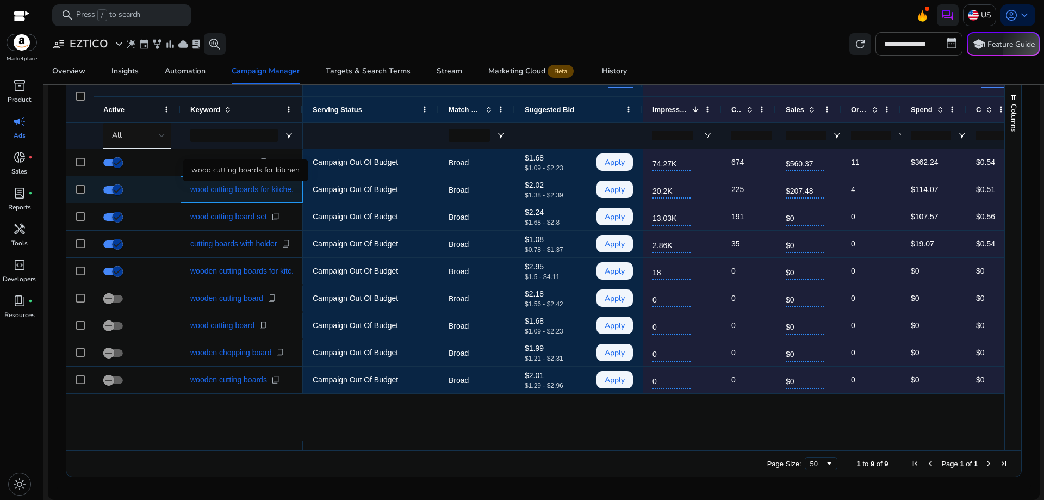
click at [252, 190] on span "wood cutting boards for kitche..." at bounding box center [244, 189] width 108 height 8
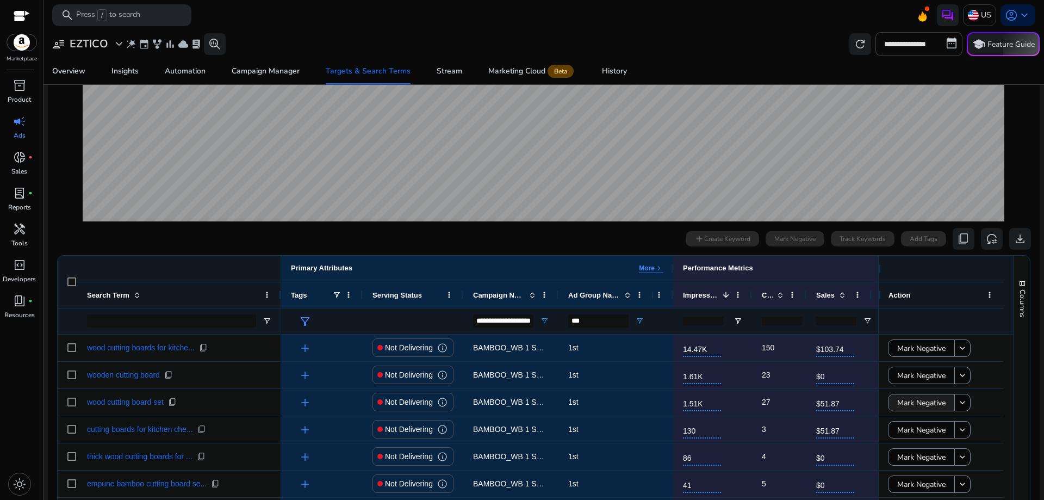
scroll to position [272, 0]
